Goal: Information Seeking & Learning: Check status

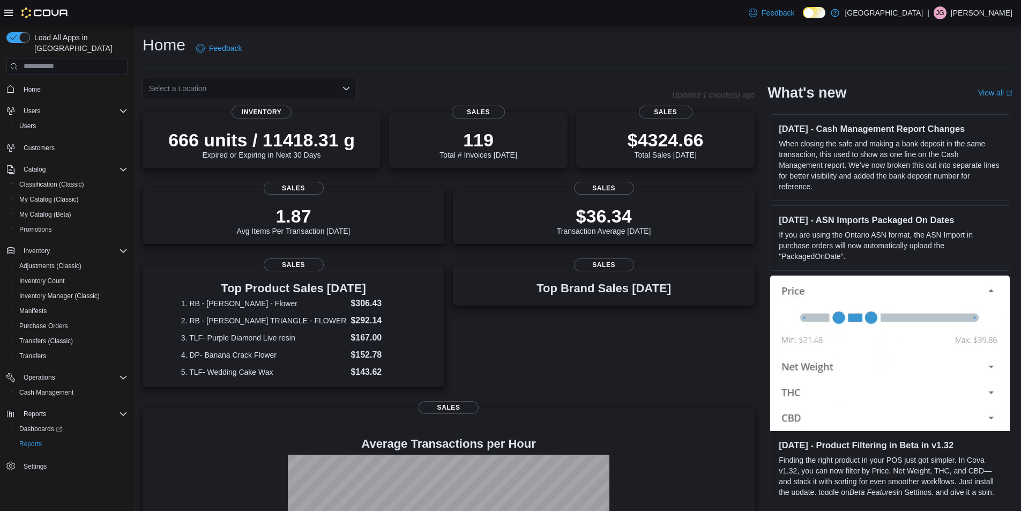
click at [347, 81] on div "Select a Location" at bounding box center [250, 88] width 214 height 21
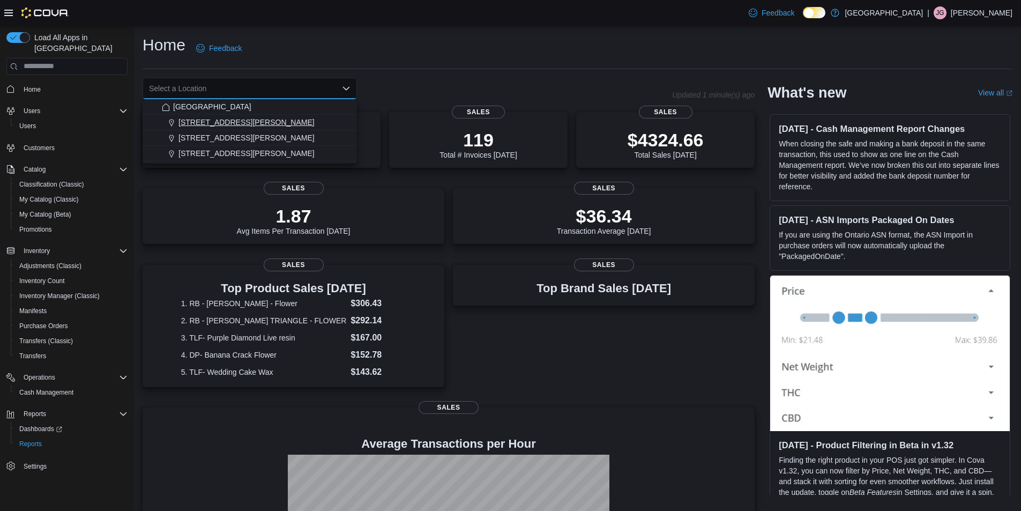
click at [245, 121] on div "[STREET_ADDRESS][PERSON_NAME]" at bounding box center [256, 122] width 189 height 11
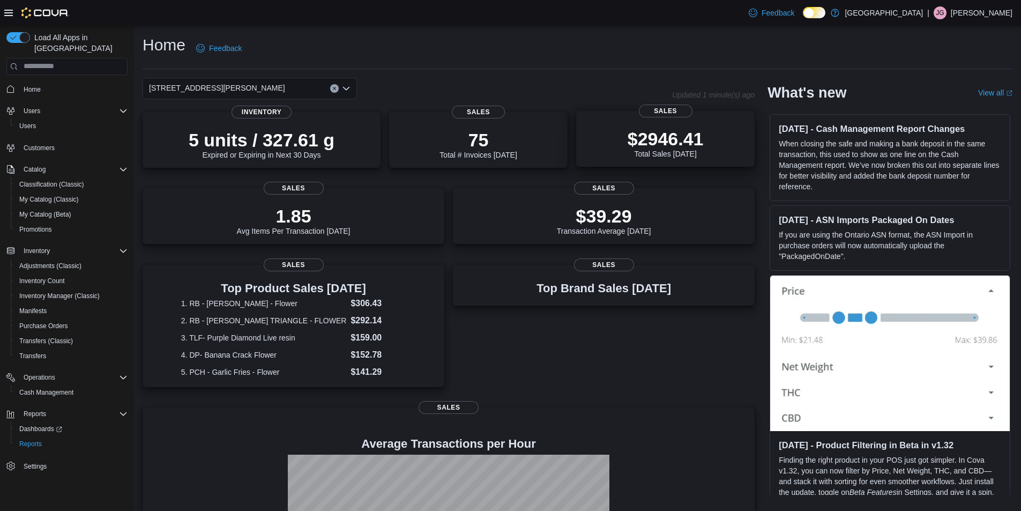
click at [696, 138] on p "$2946.41" at bounding box center [665, 138] width 76 height 21
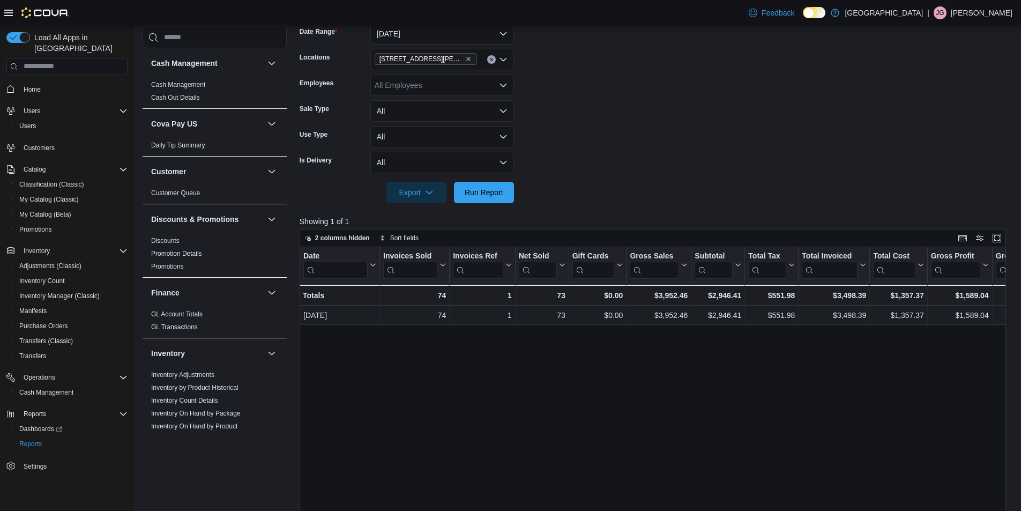
scroll to position [36, 0]
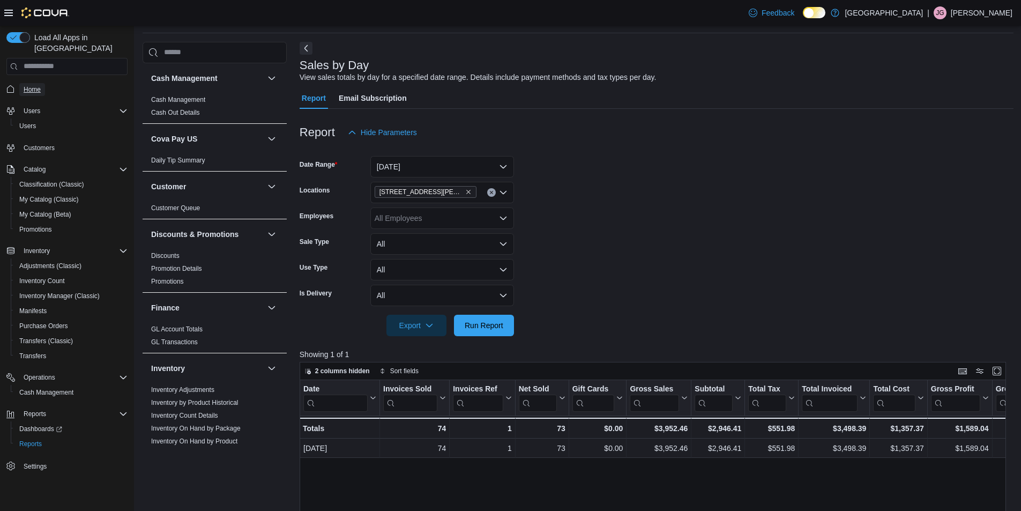
click at [23, 83] on link "Home" at bounding box center [32, 89] width 26 height 13
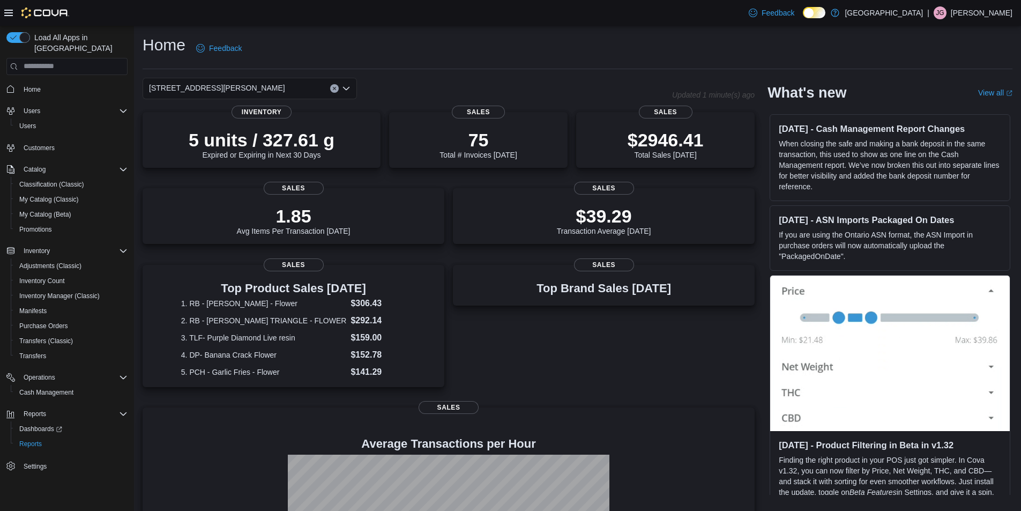
click at [333, 86] on icon "Clear input" at bounding box center [334, 88] width 4 height 4
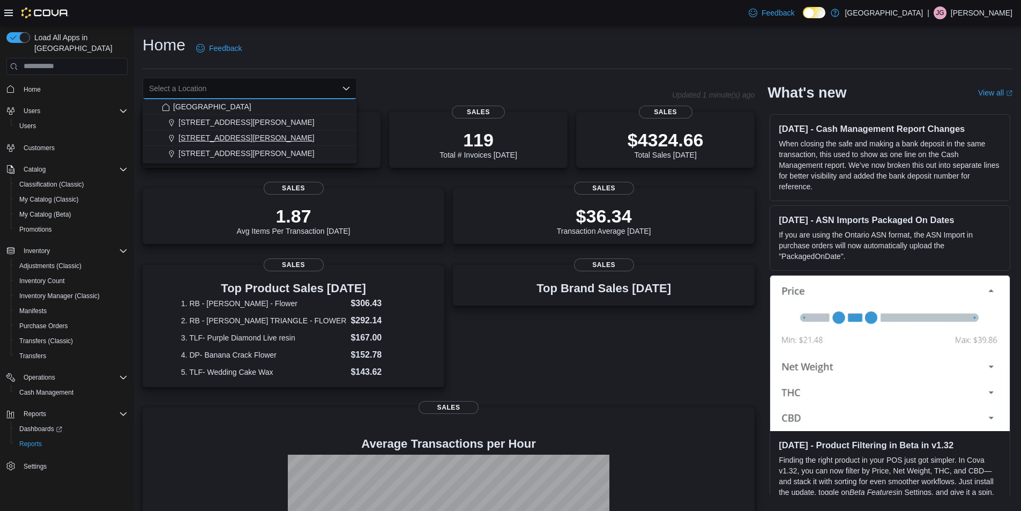
click at [229, 137] on span "[STREET_ADDRESS][PERSON_NAME]" at bounding box center [246, 137] width 136 height 11
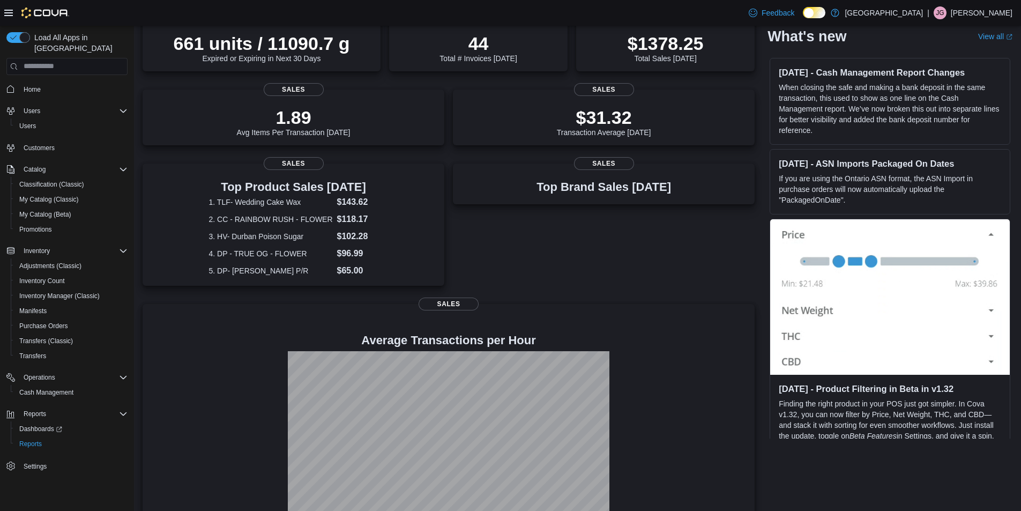
scroll to position [107, 0]
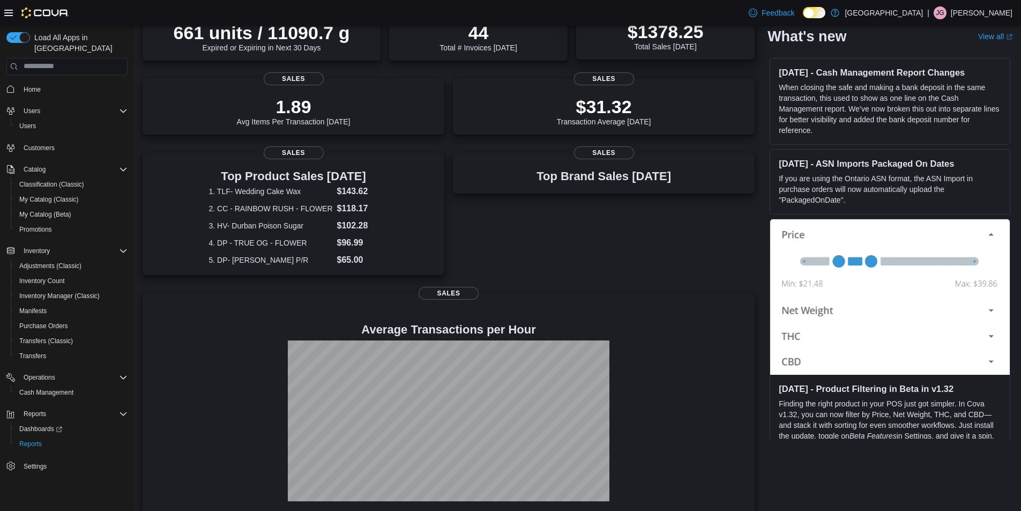
click at [684, 43] on div "$1378.25 Total Sales Today" at bounding box center [665, 36] width 76 height 30
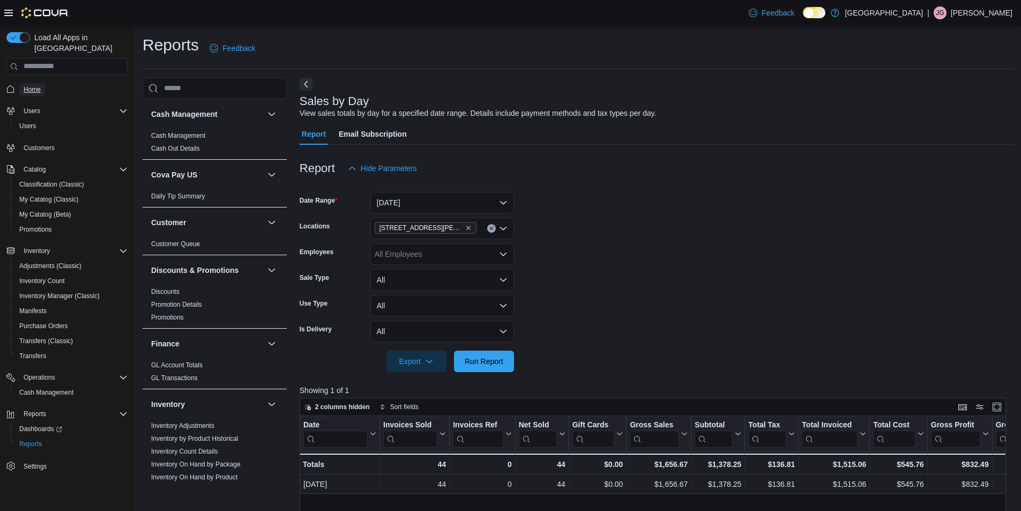
click at [25, 85] on span "Home" at bounding box center [32, 89] width 17 height 9
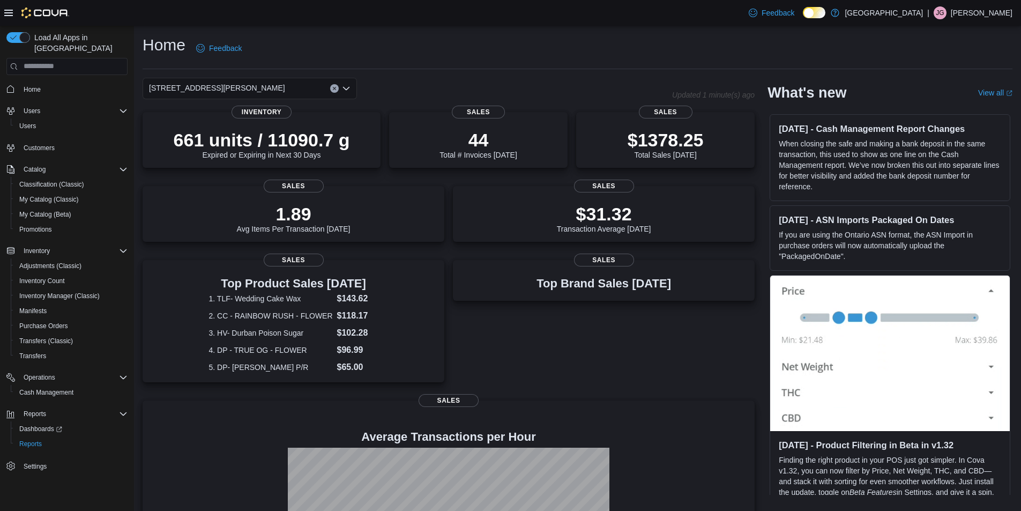
click at [332, 87] on button "Clear input" at bounding box center [334, 88] width 9 height 9
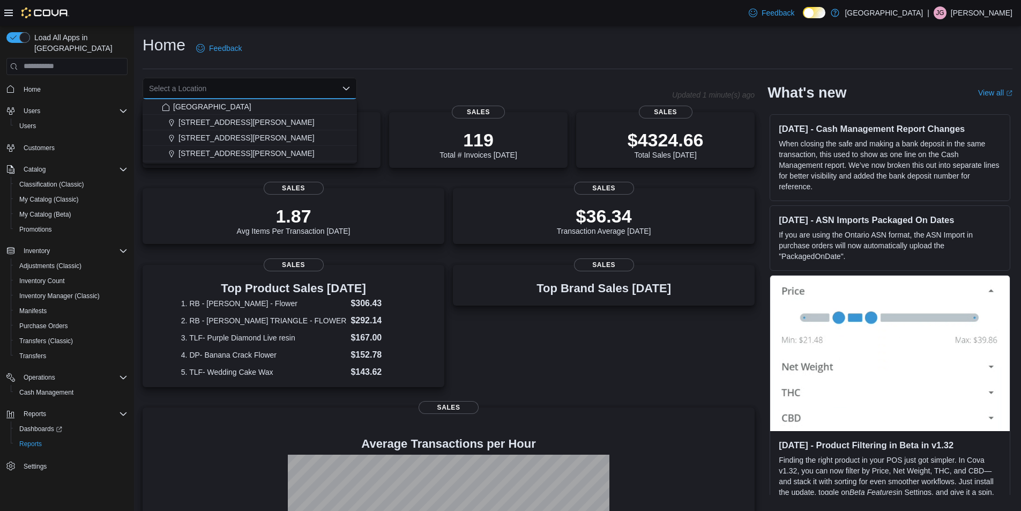
click at [396, 58] on div "Home Feedback" at bounding box center [577, 48] width 869 height 28
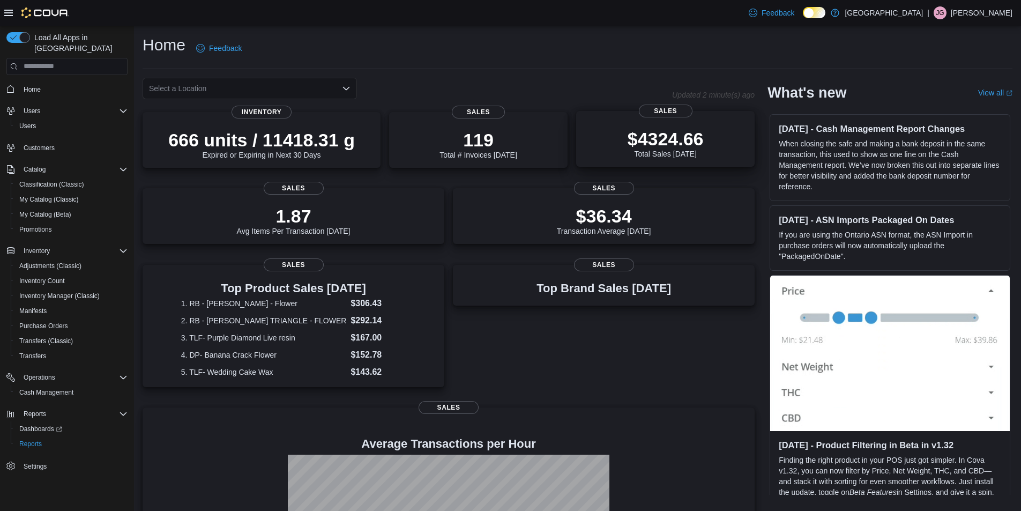
click at [670, 127] on div "$4324.66 Total Sales Today" at bounding box center [664, 141] width 161 height 34
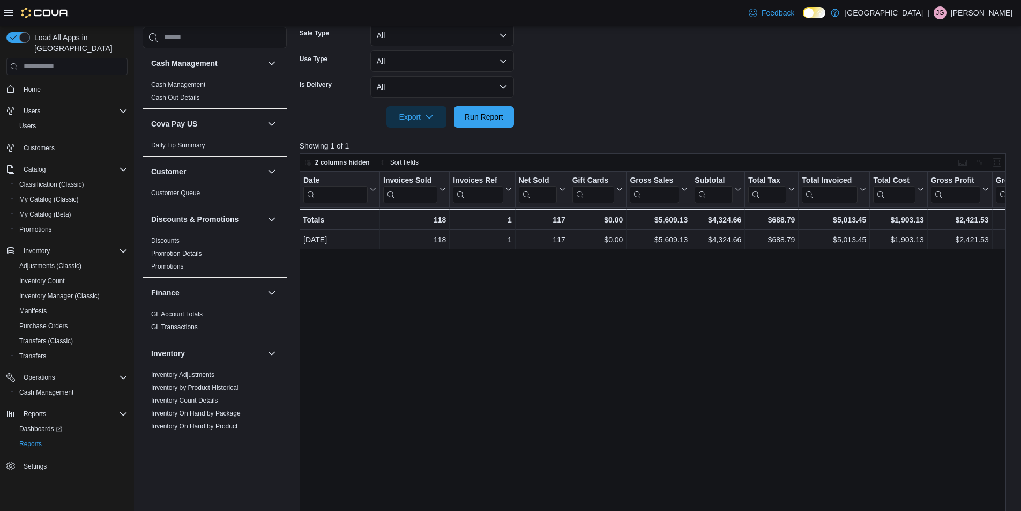
scroll to position [304, 0]
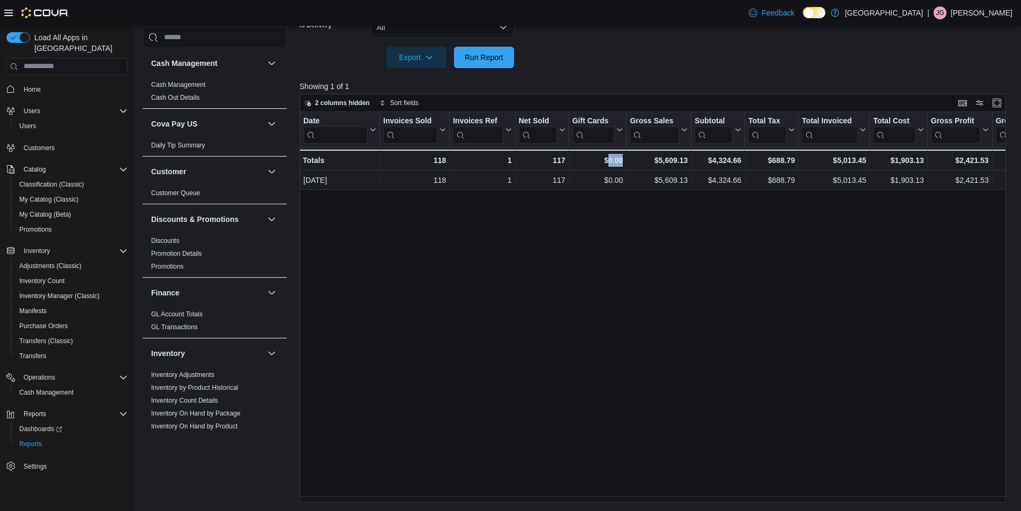
drag, startPoint x: 609, startPoint y: 496, endPoint x: 627, endPoint y: 495, distance: 18.2
click at [627, 495] on div "Date Click to view column header actions Invoices Sold Click to view column hea…" at bounding box center [656, 307] width 714 height 390
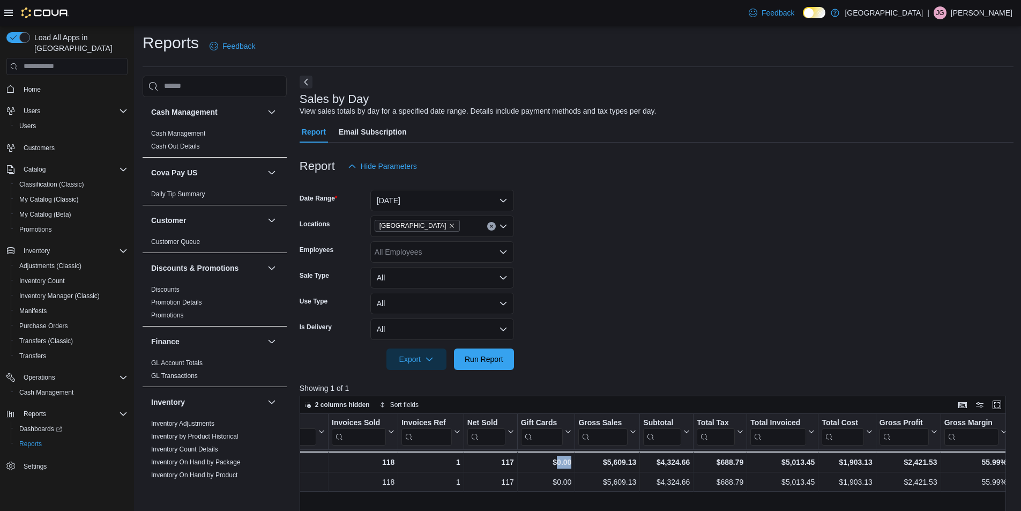
scroll to position [0, 0]
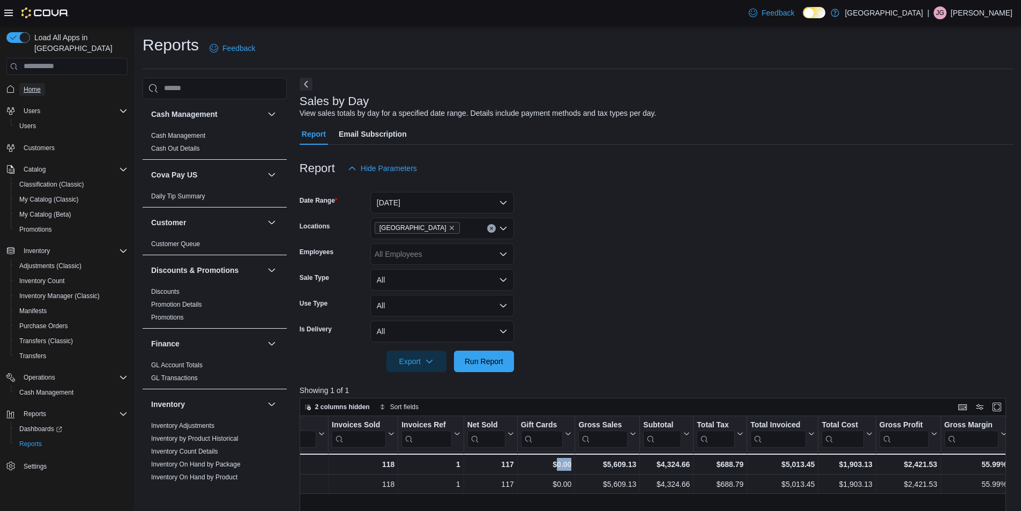
click at [33, 85] on span "Home" at bounding box center [32, 89] width 17 height 9
